Goal: Information Seeking & Learning: Find specific fact

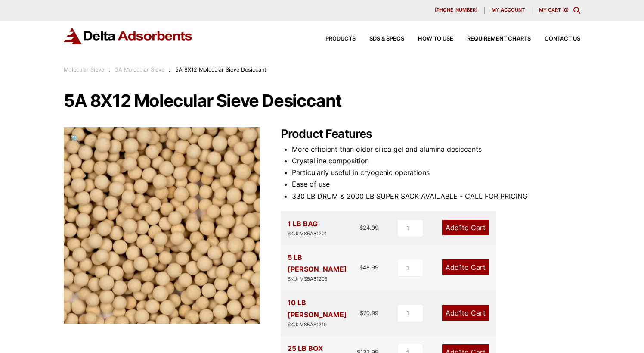
drag, startPoint x: 350, startPoint y: 45, endPoint x: 579, endPoint y: 111, distance: 238.7
click at [578, 111] on div "5A 8X12 Molecular Sieve Desiccant 🔍 Product Features More efficient than older …" at bounding box center [322, 330] width 517 height 477
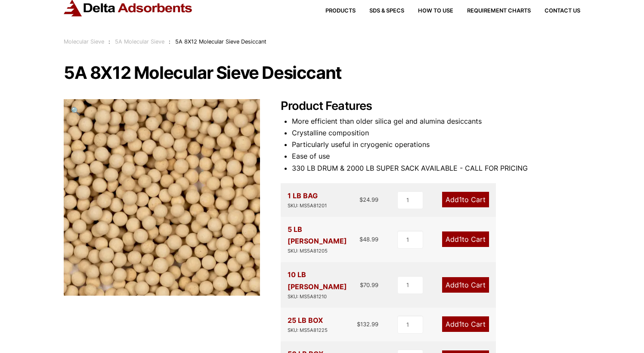
scroll to position [43, 0]
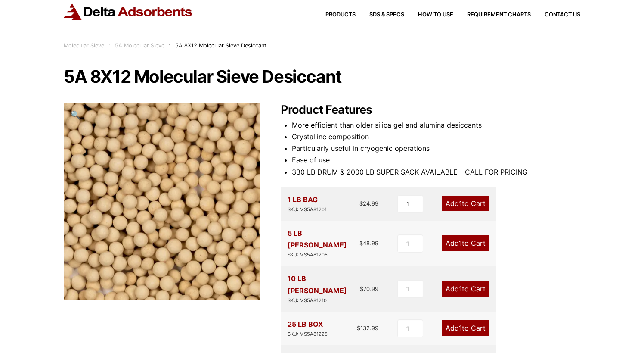
scroll to position [43, 0]
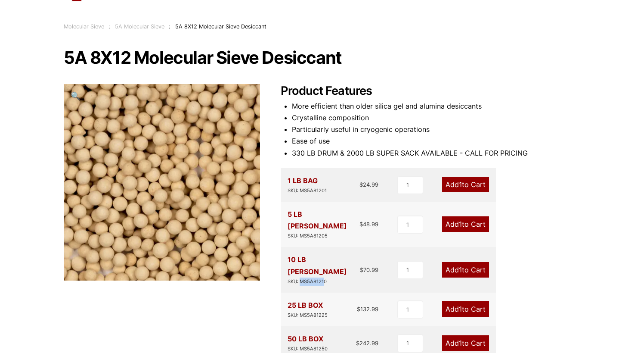
drag, startPoint x: 325, startPoint y: 258, endPoint x: 300, endPoint y: 259, distance: 24.6
click at [300, 277] on div "SKU: MS5A81210" at bounding box center [324, 281] width 72 height 8
click at [305, 277] on div "SKU: MS5A81210" at bounding box center [324, 281] width 72 height 8
click at [330, 259] on div "10 LB PAIL SKU: MS5A81210 $ 70.99" at bounding box center [333, 269] width 91 height 31
drag, startPoint x: 319, startPoint y: 259, endPoint x: 301, endPoint y: 258, distance: 18.1
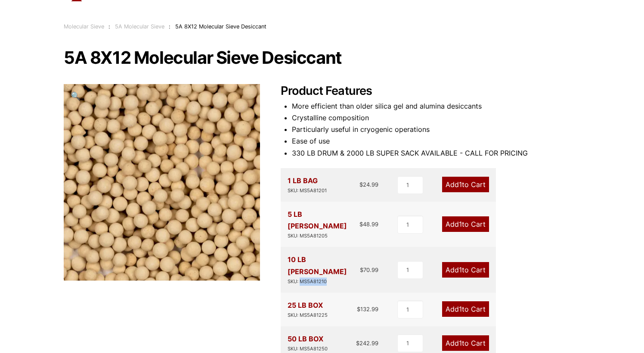
click at [301, 258] on div "10 LB PAIL SKU: MS5A81210 $ 70.99" at bounding box center [333, 269] width 91 height 31
copy div "MS5A81210"
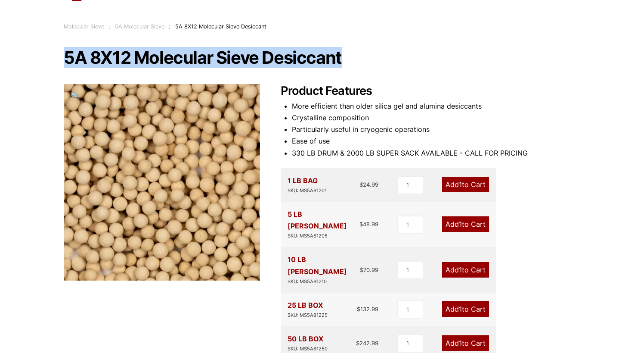
drag, startPoint x: 68, startPoint y: 62, endPoint x: 349, endPoint y: 60, distance: 280.6
click at [349, 60] on h1 "5A 8X12 Molecular Sieve Desiccant" at bounding box center [322, 58] width 517 height 18
copy h1 "5A 8X12 Molecular Sieve Desiccant"
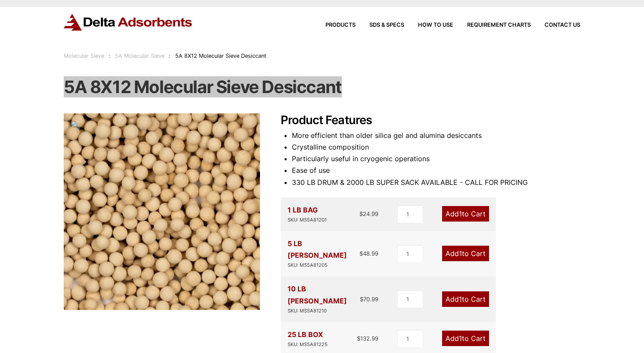
scroll to position [0, 0]
